Goal: Navigation & Orientation: Find specific page/section

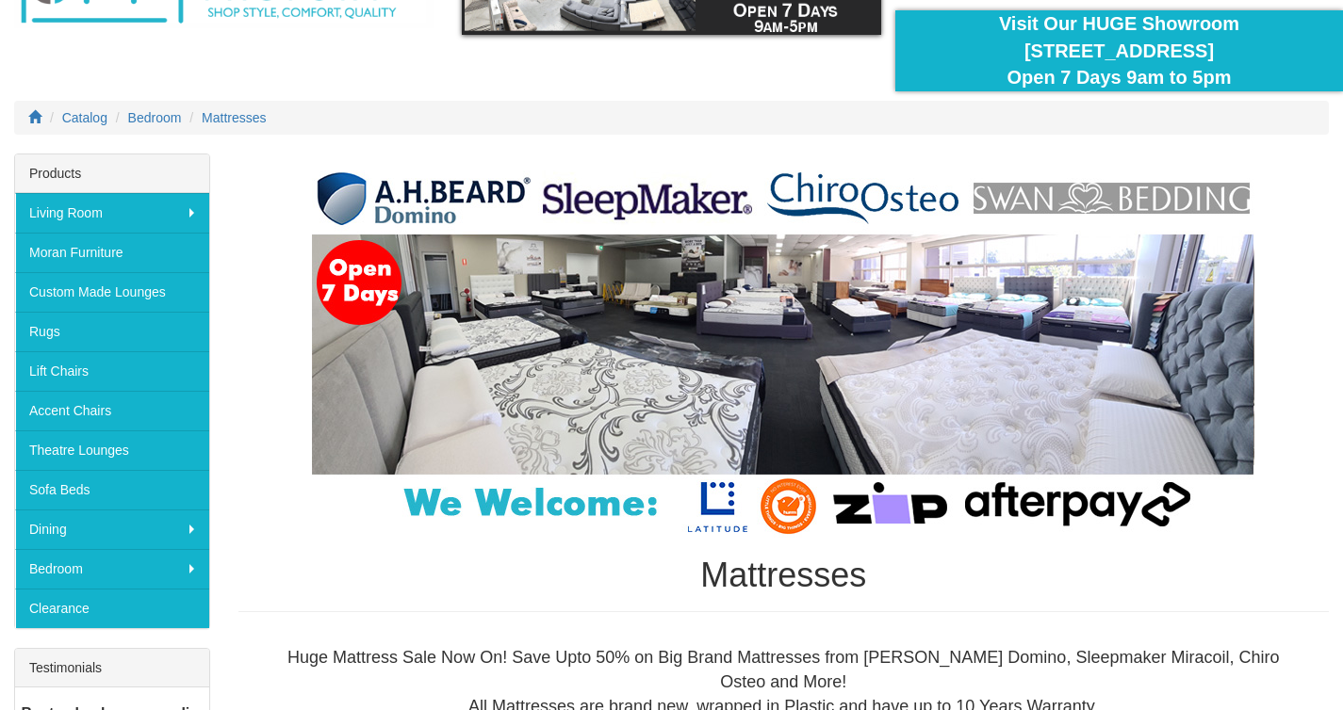
scroll to position [156, 0]
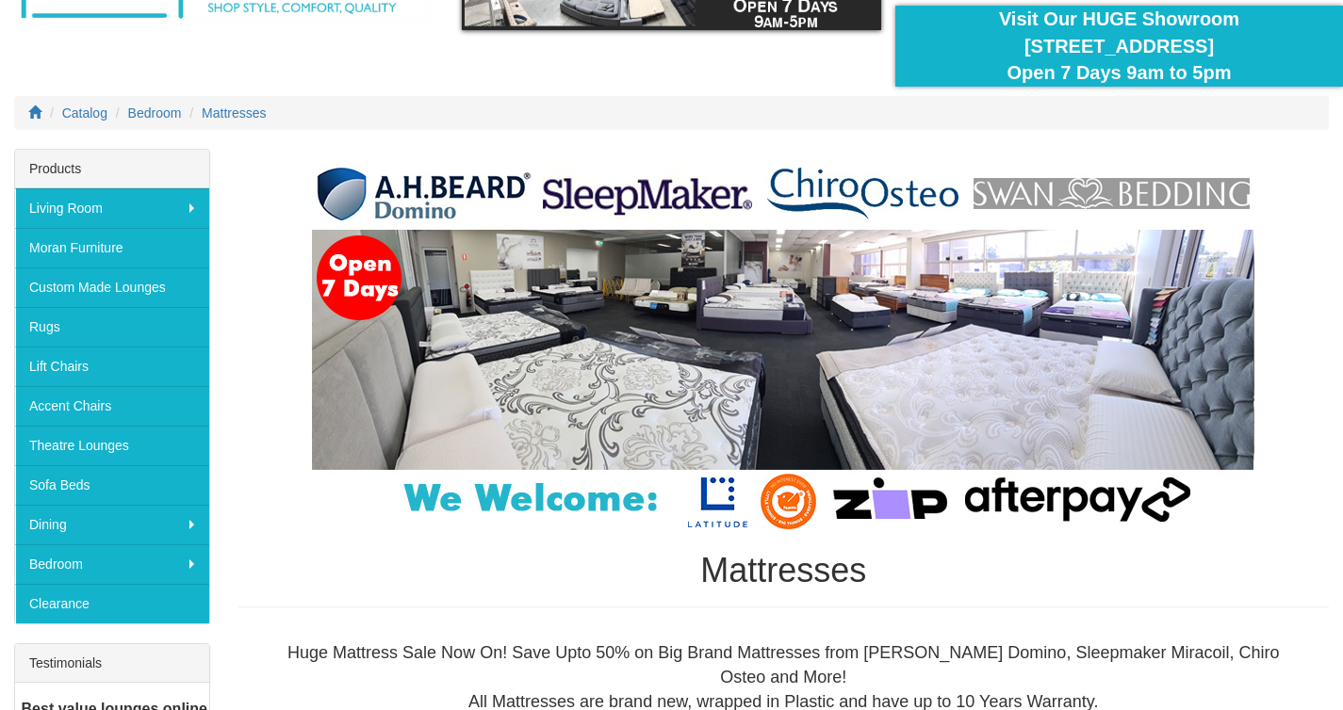
click at [838, 405] on img at bounding box center [783, 345] width 942 height 375
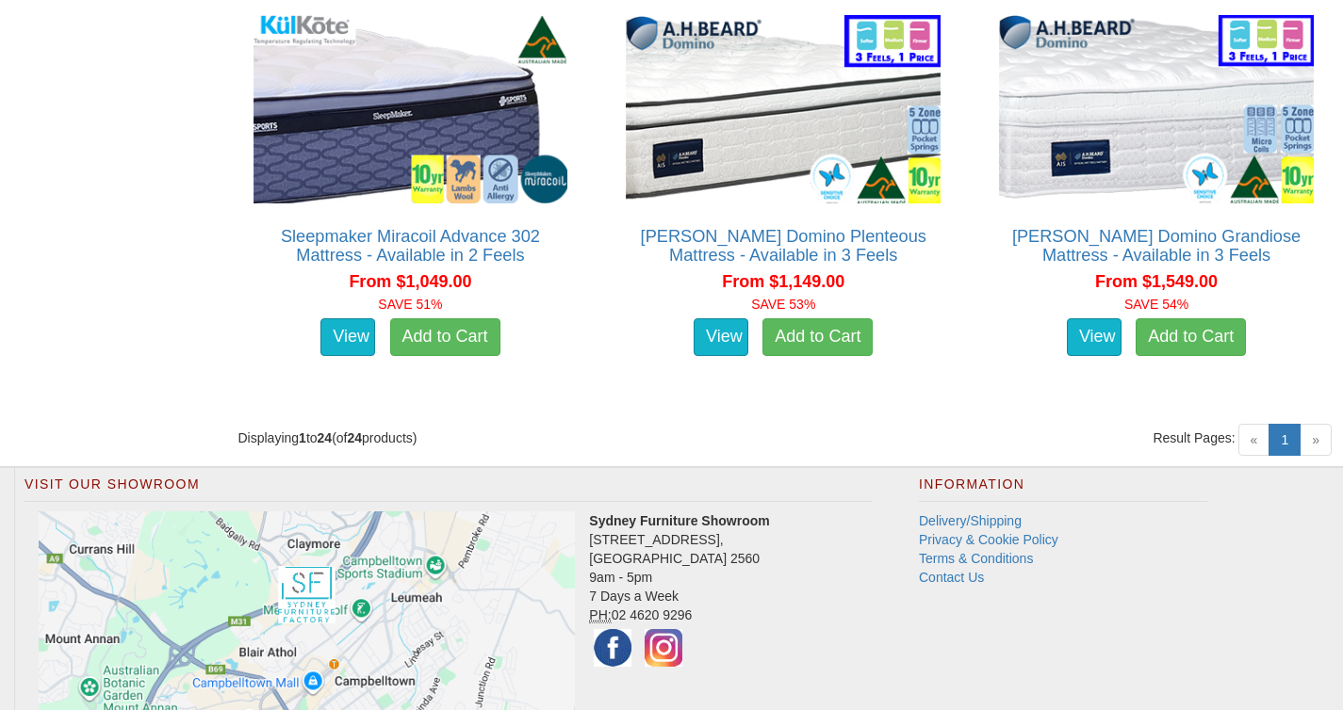
scroll to position [4090, 0]
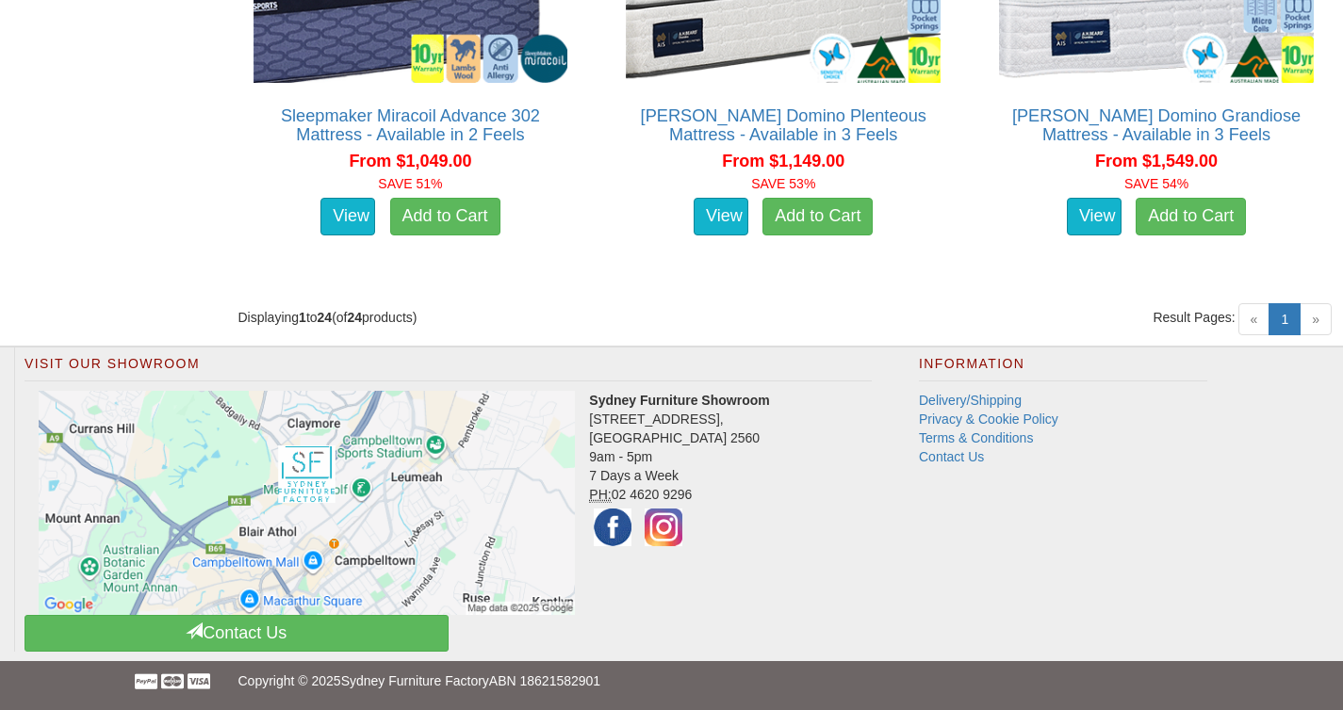
drag, startPoint x: 0, startPoint y: 0, endPoint x: 838, endPoint y: 405, distance: 931.2
click at [838, 405] on address "Sydney Furniture Showroom [STREET_ADDRESS] 9am - 5pm 7 Days a Week PH: [PHONE_N…" at bounding box center [447, 471] width 847 height 160
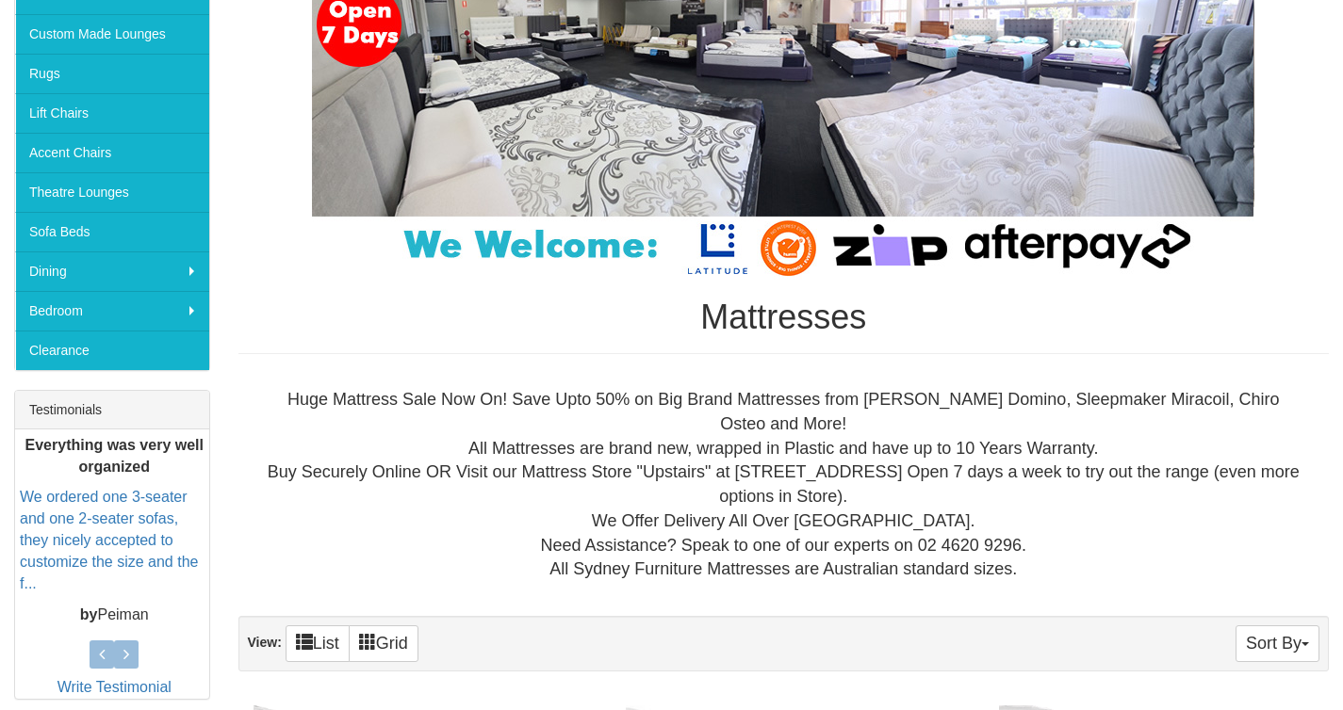
drag, startPoint x: 1356, startPoint y: 71, endPoint x: 1356, endPoint y: 114, distance: 43.3
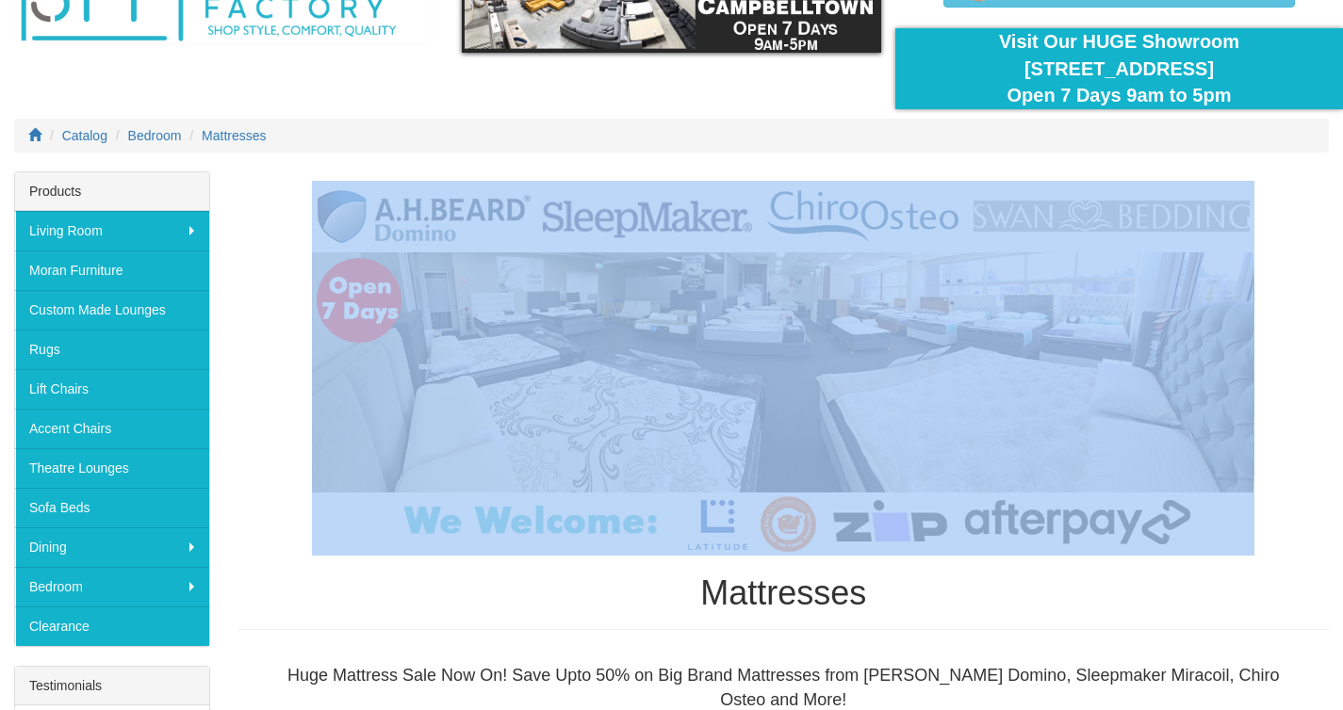
scroll to position [138, 0]
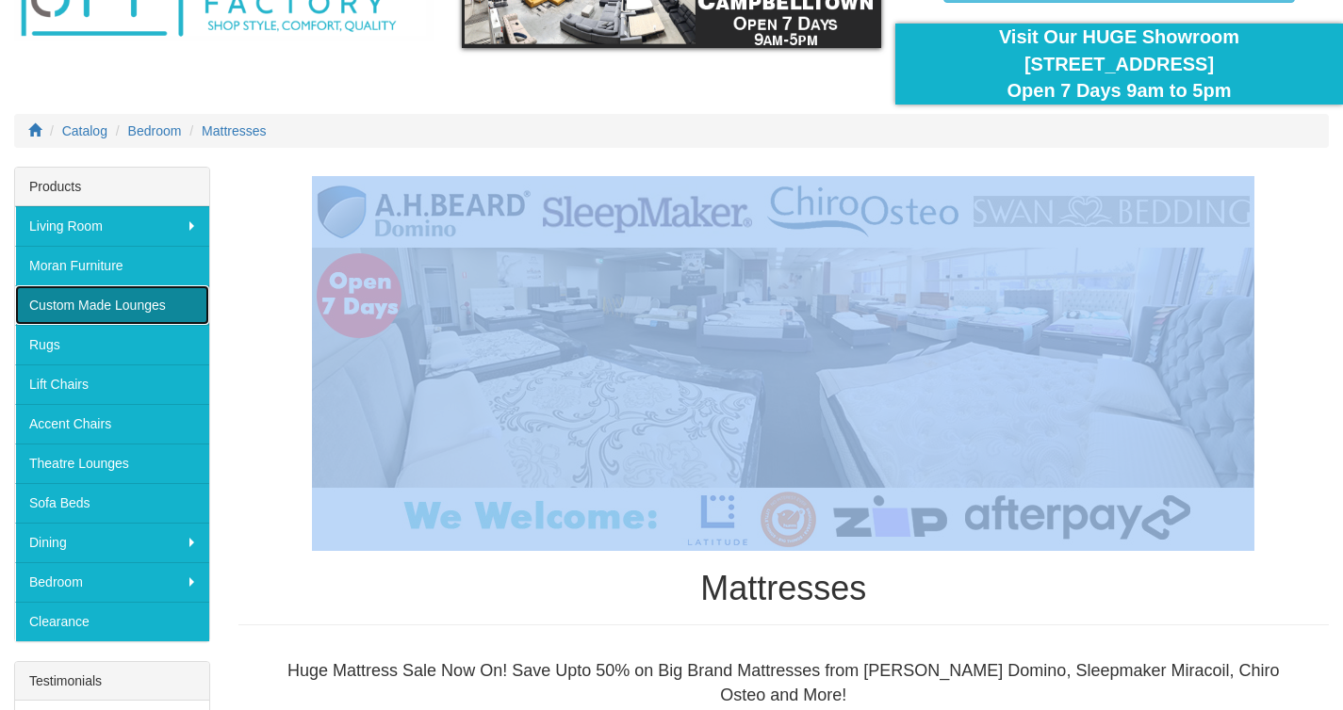
click at [100, 315] on link "Custom Made Lounges" at bounding box center [112, 305] width 194 height 40
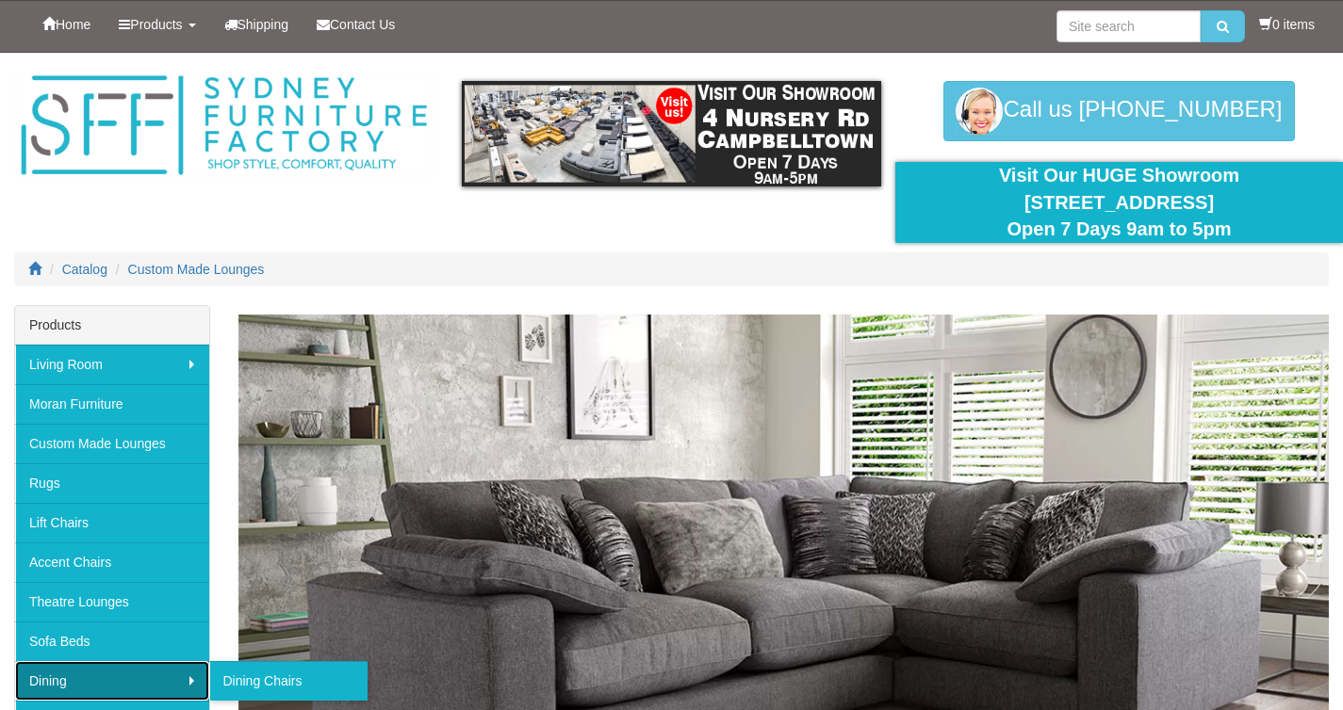
click at [110, 676] on link "Dining" at bounding box center [112, 681] width 194 height 40
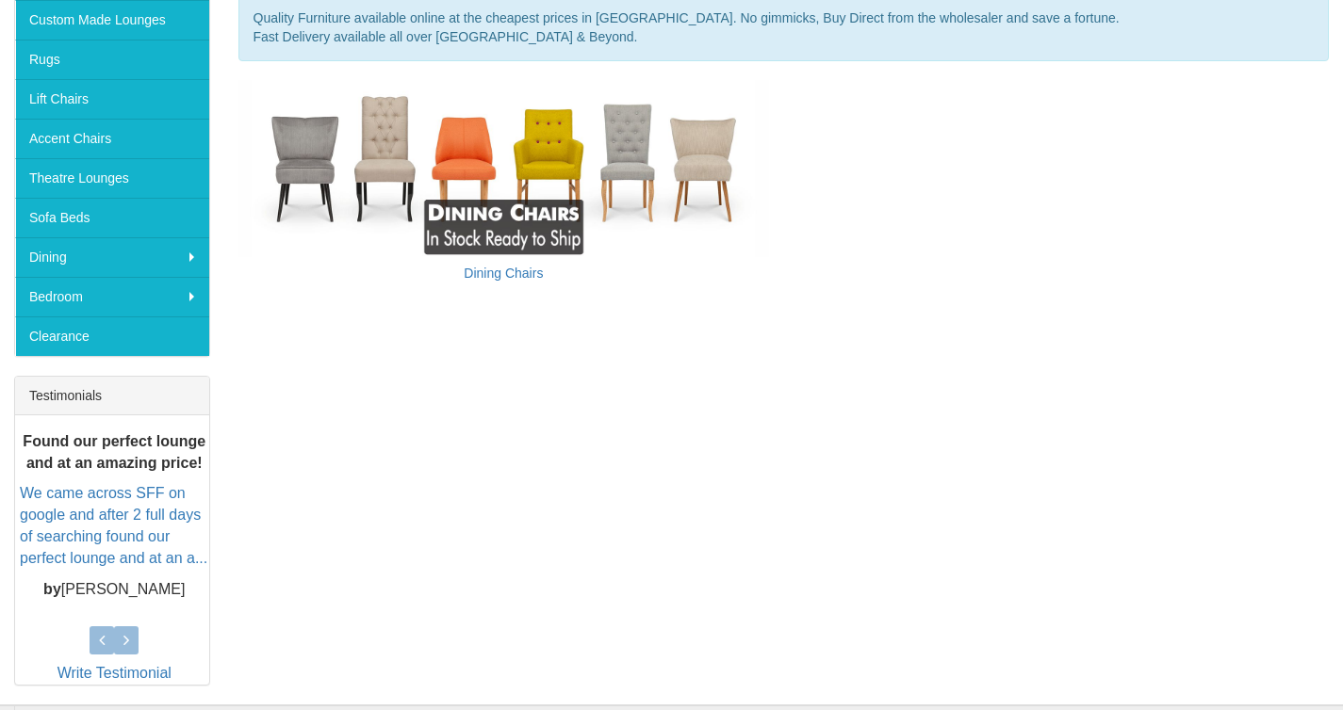
scroll to position [452, 0]
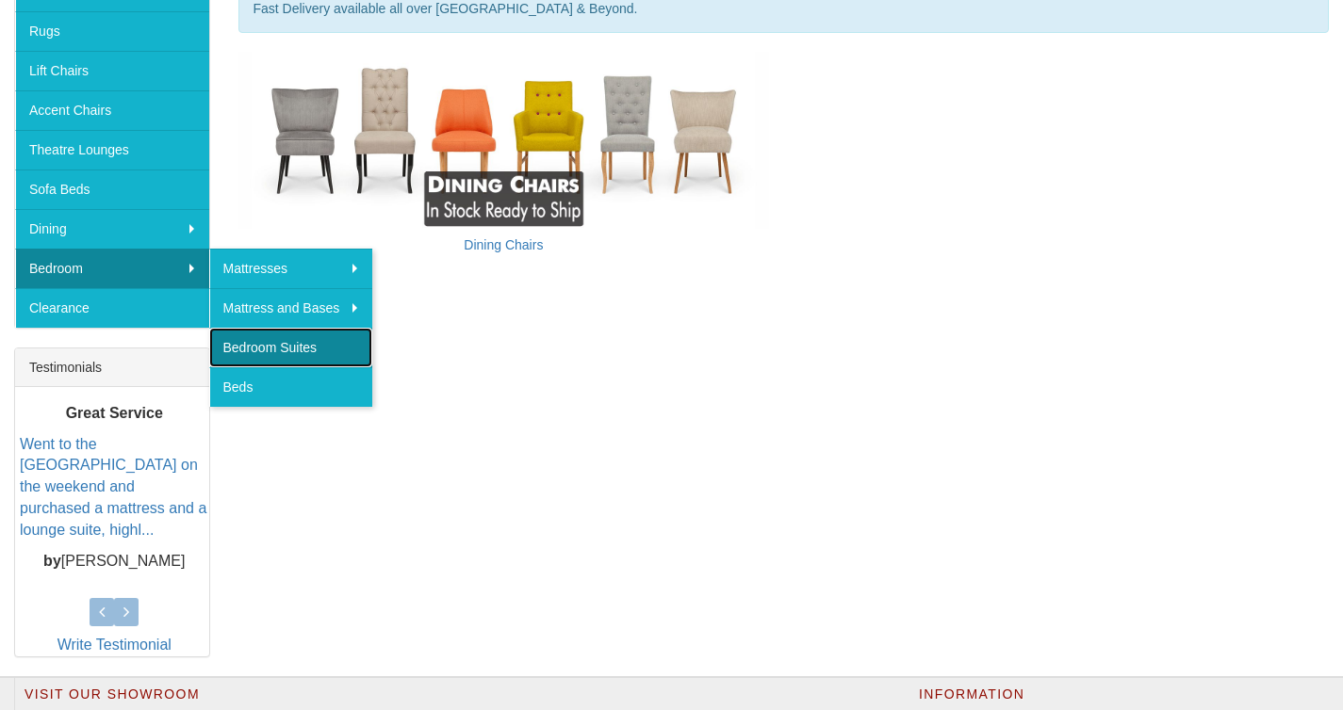
click at [249, 347] on link "Bedroom Suites" at bounding box center [291, 348] width 164 height 40
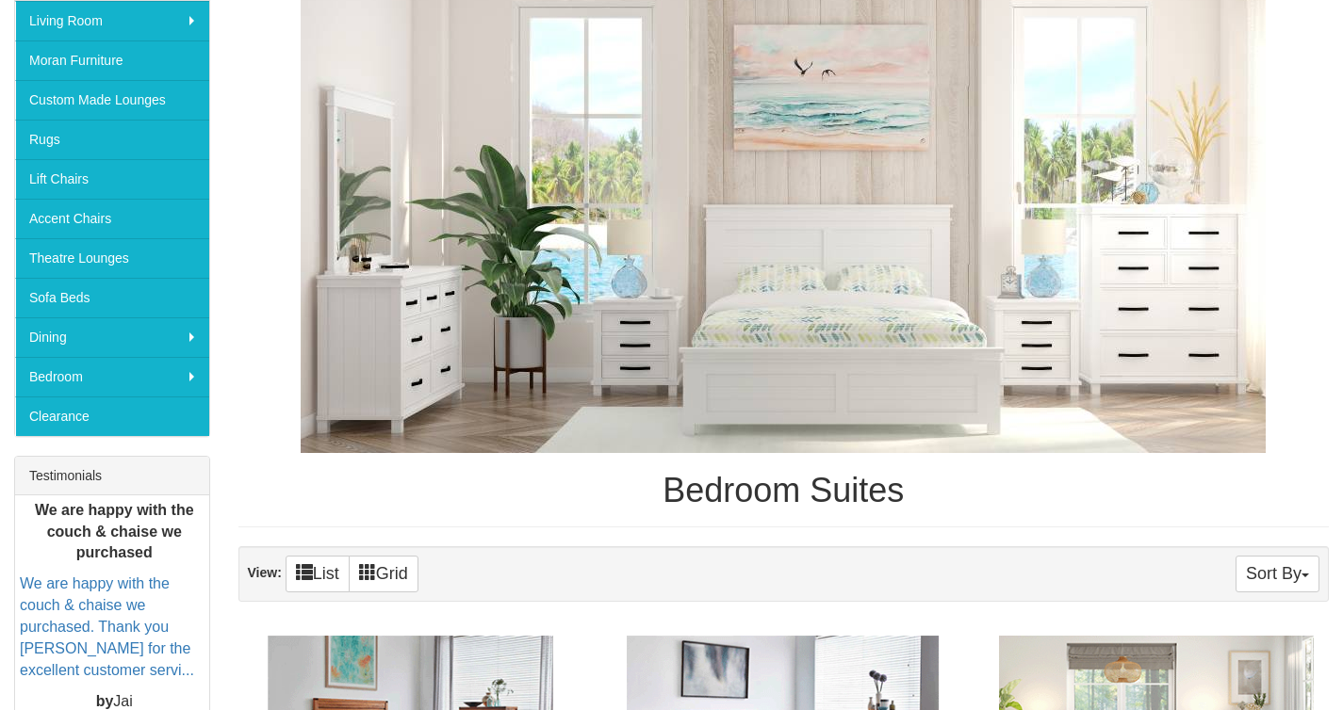
scroll to position [339, 0]
